Goal: Obtain resource: Download file/media

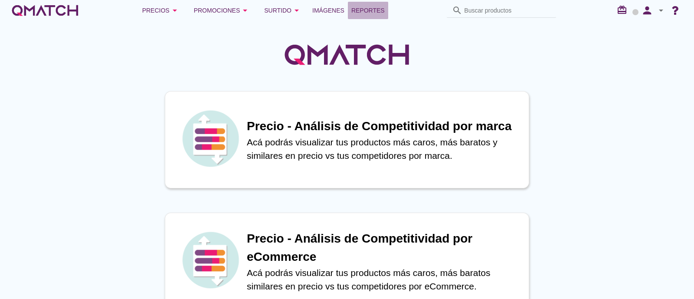
click at [375, 10] on span "Reportes" at bounding box center [368, 10] width 33 height 10
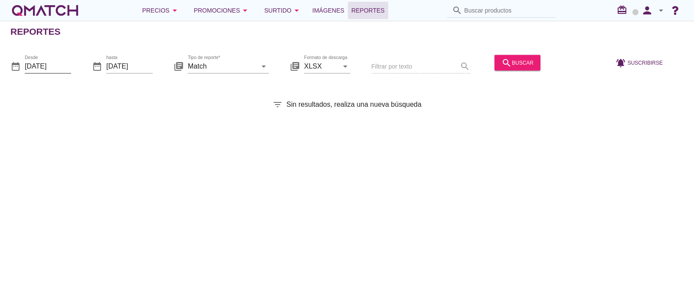
click at [55, 64] on input "[DATE]" at bounding box center [48, 66] width 46 height 14
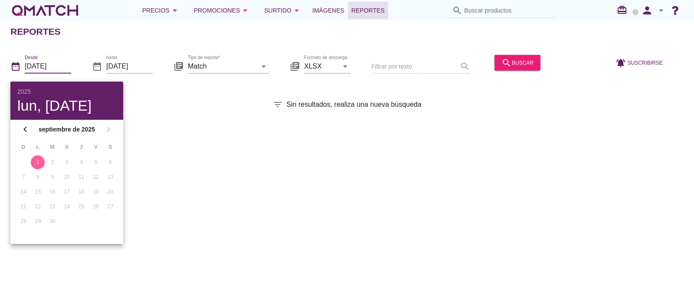
click at [43, 159] on button "1" at bounding box center [38, 162] width 14 height 14
click at [230, 62] on input "Match" at bounding box center [222, 66] width 69 height 14
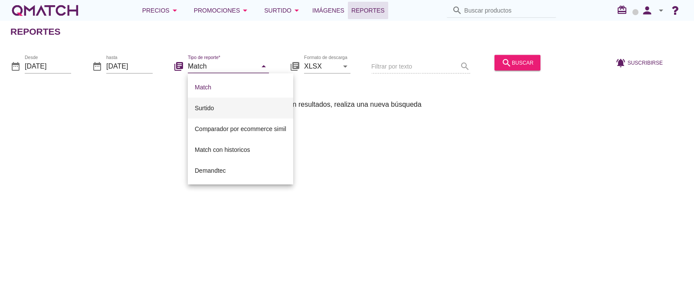
click at [228, 108] on div "Surtido" at bounding box center [241, 108] width 92 height 10
type input "Surtido"
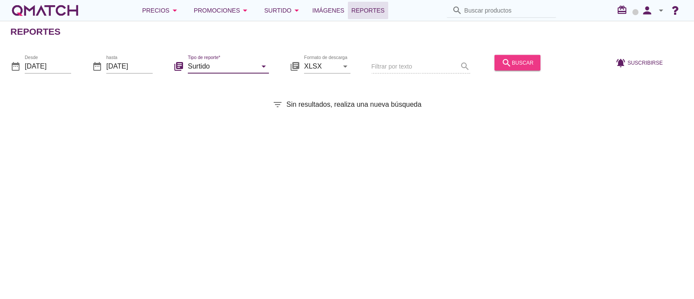
click at [520, 60] on div "search buscar" at bounding box center [518, 62] width 32 height 10
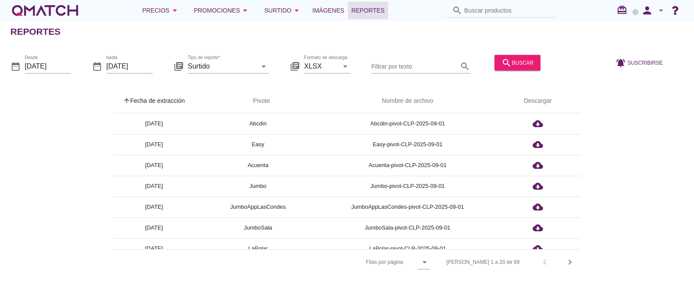
click at [58, 54] on div "date_range Desde [DATE]" at bounding box center [40, 68] width 61 height 28
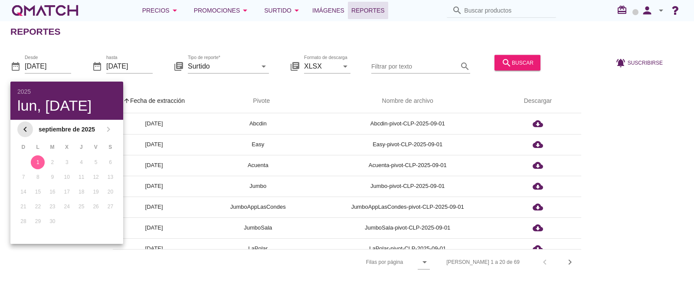
click at [28, 126] on icon "chevron_left" at bounding box center [25, 129] width 10 height 10
click at [24, 233] on div "31" at bounding box center [23, 236] width 14 height 8
type input "[DATE]"
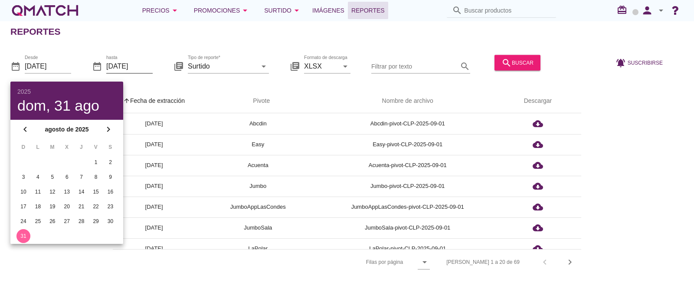
click at [127, 68] on input "[DATE]" at bounding box center [129, 66] width 46 height 14
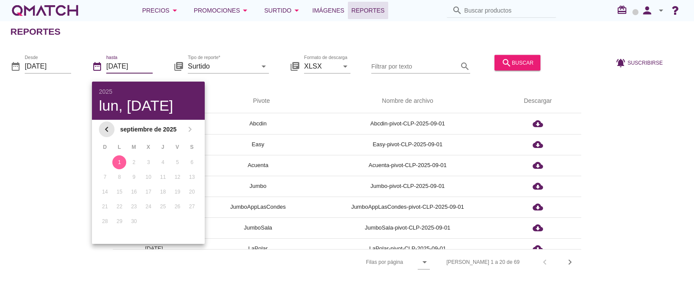
click at [109, 133] on icon "chevron_left" at bounding box center [107, 129] width 10 height 10
click at [106, 232] on div "31" at bounding box center [105, 236] width 14 height 8
type input "[DATE]"
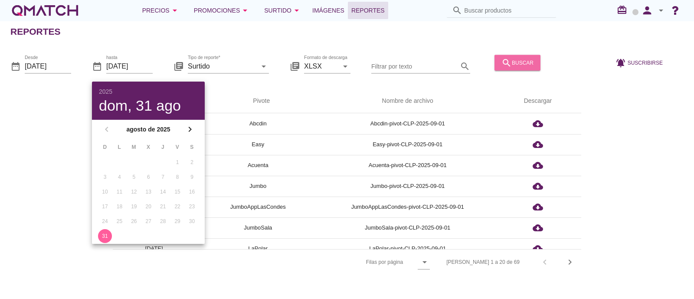
click at [523, 66] on div "search buscar" at bounding box center [518, 62] width 32 height 10
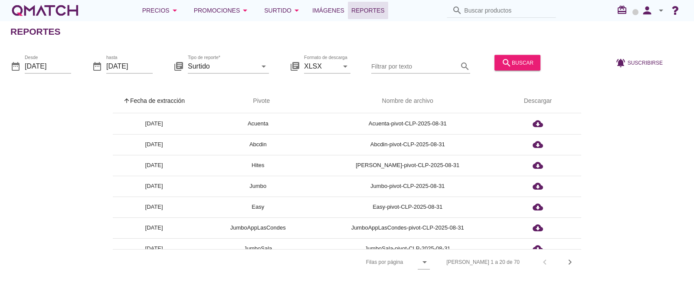
click at [406, 68] on input "Filtrar por texto" at bounding box center [414, 66] width 87 height 14
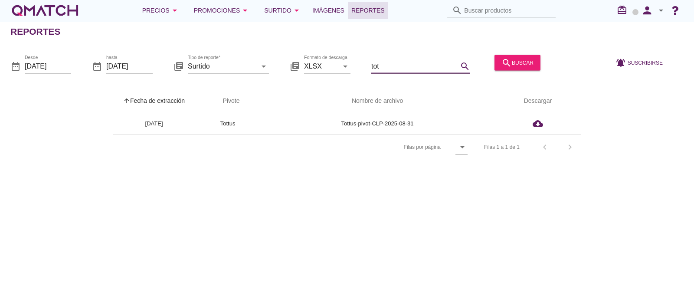
click at [385, 68] on input "tot" at bounding box center [414, 66] width 87 height 14
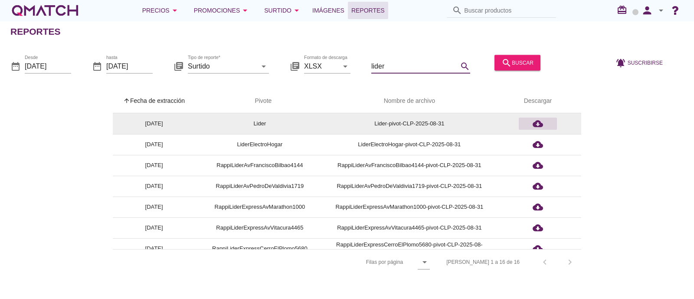
click at [542, 120] on icon "cloud_download" at bounding box center [538, 123] width 10 height 10
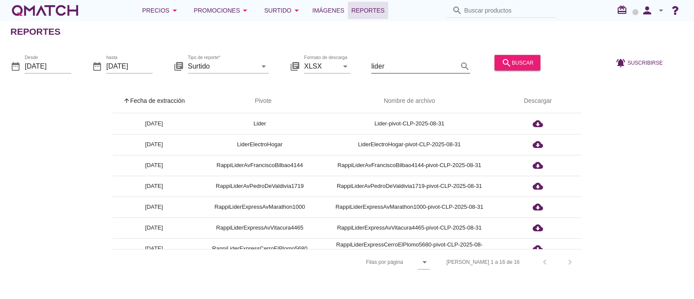
click at [407, 65] on input "lider" at bounding box center [414, 66] width 87 height 14
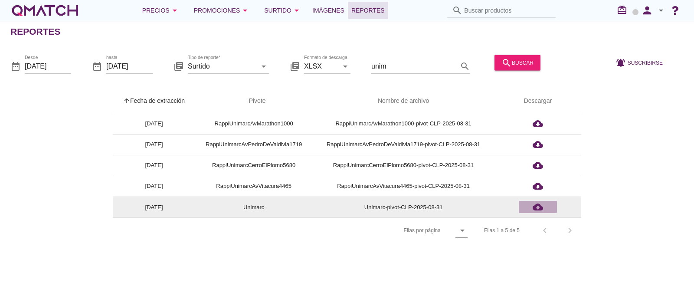
click at [533, 209] on icon "cloud_download" at bounding box center [538, 207] width 10 height 10
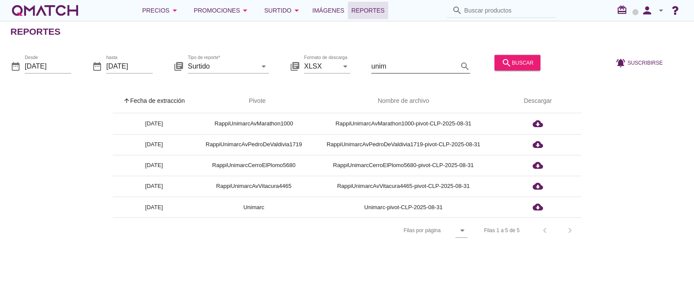
click at [455, 61] on input "unim" at bounding box center [414, 66] width 87 height 14
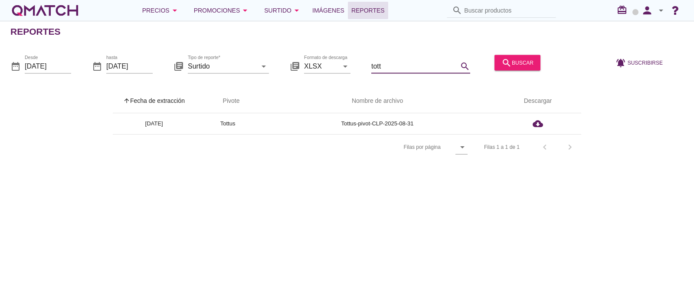
type input "tott"
click at [437, 211] on div "Reportes date_range Desde [DATE] date_range hasta [DATE] library_books Tipo de …" at bounding box center [347, 160] width 694 height 278
